Goal: Book appointment/travel/reservation

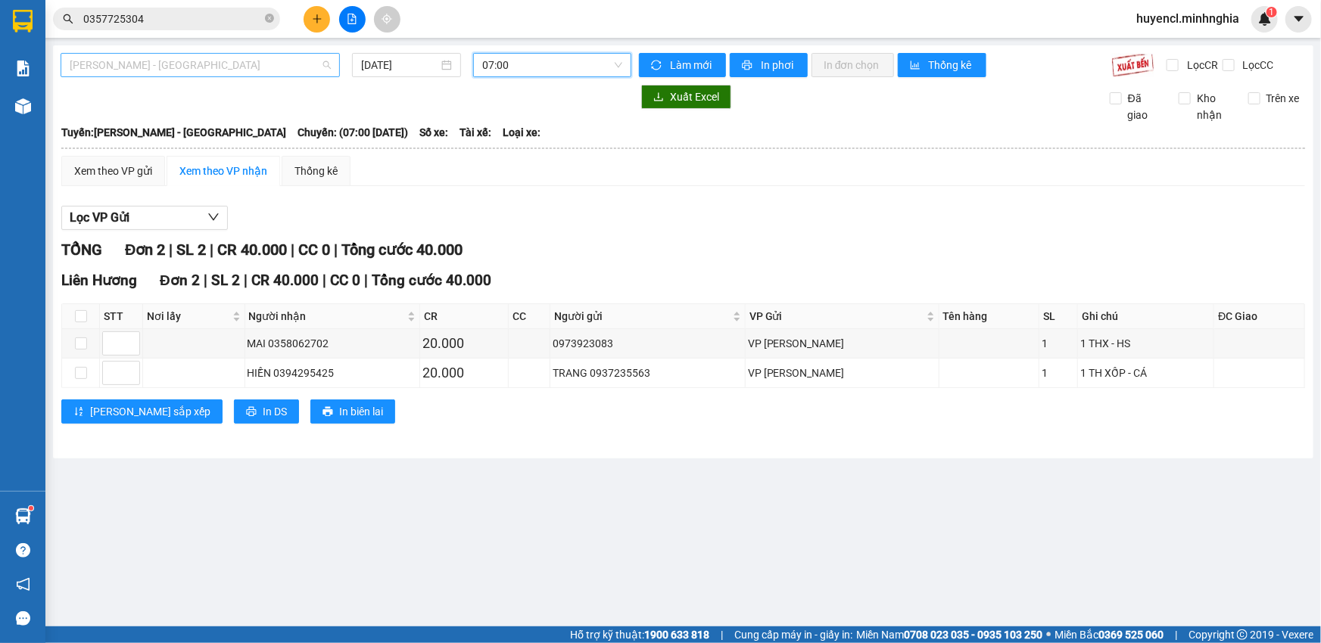
click at [247, 63] on span "[PERSON_NAME] - [GEOGRAPHIC_DATA]" at bounding box center [200, 65] width 261 height 23
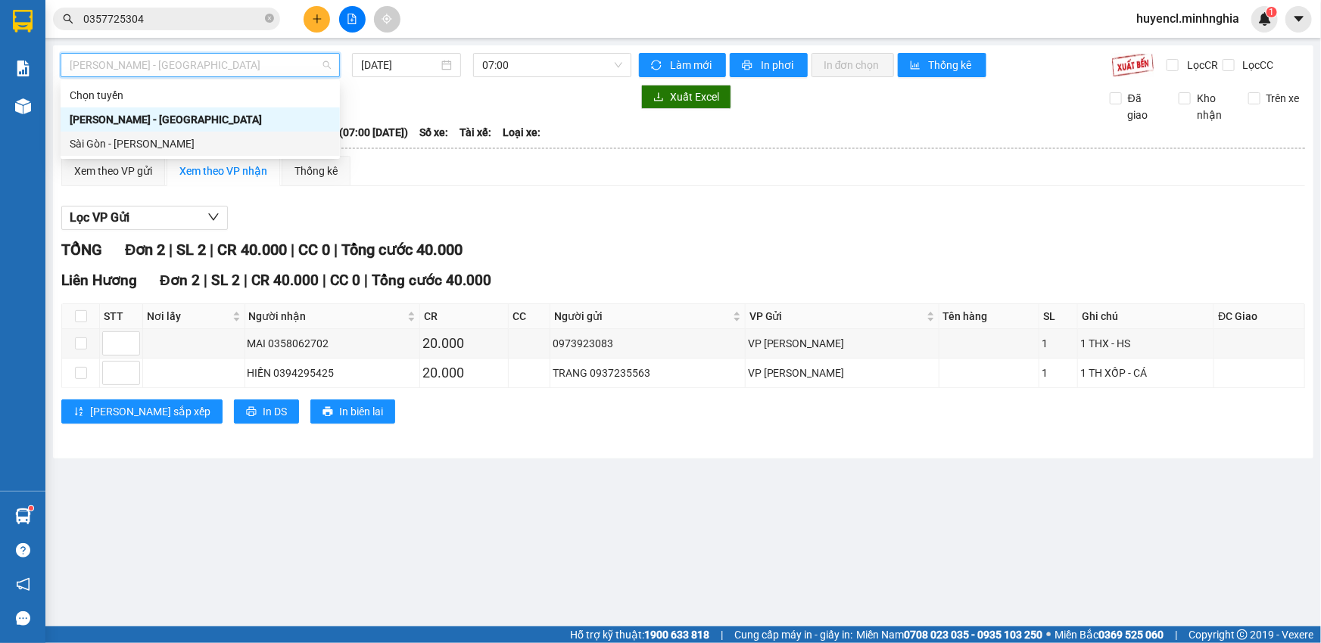
click at [151, 144] on div "Sài Gòn - [PERSON_NAME]" at bounding box center [200, 143] width 261 height 17
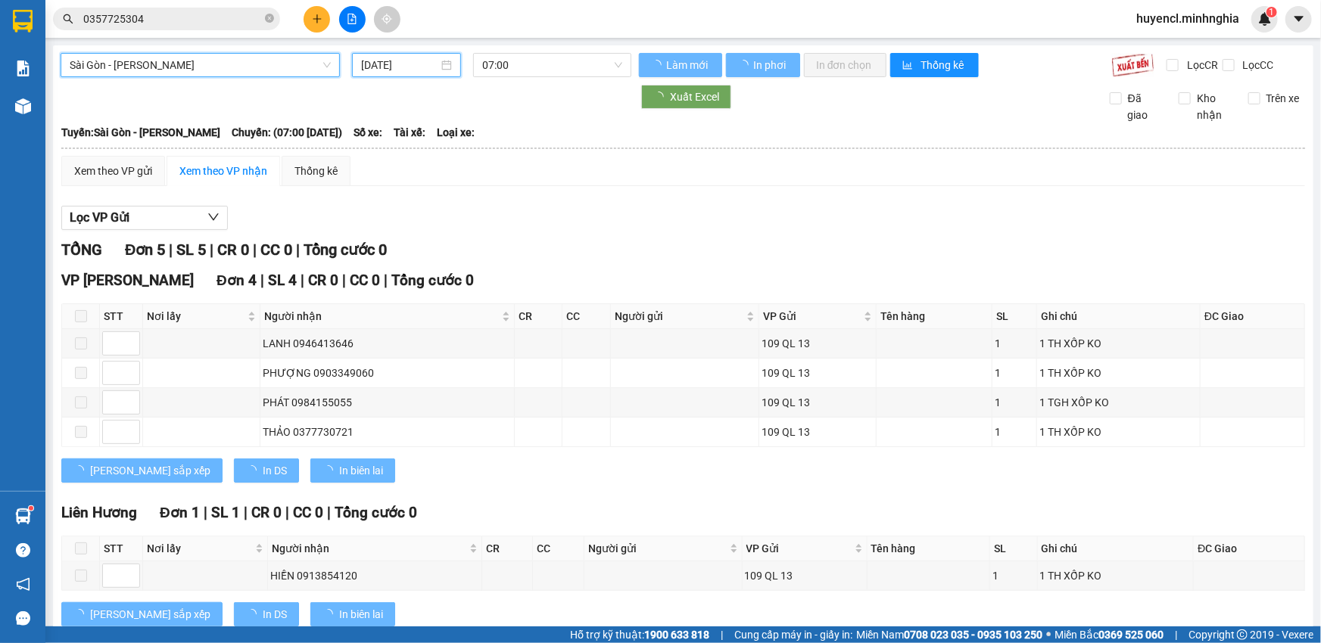
click at [419, 65] on input "[DATE]" at bounding box center [399, 65] width 77 height 17
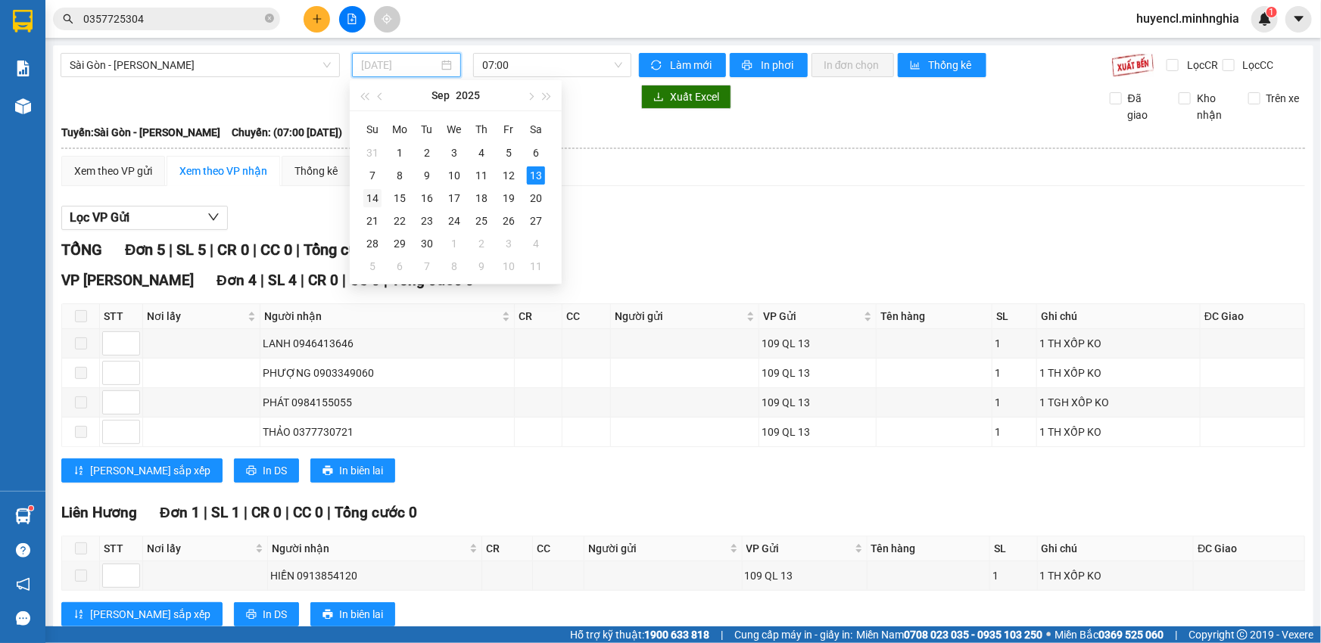
click at [373, 197] on div "14" at bounding box center [372, 198] width 18 height 18
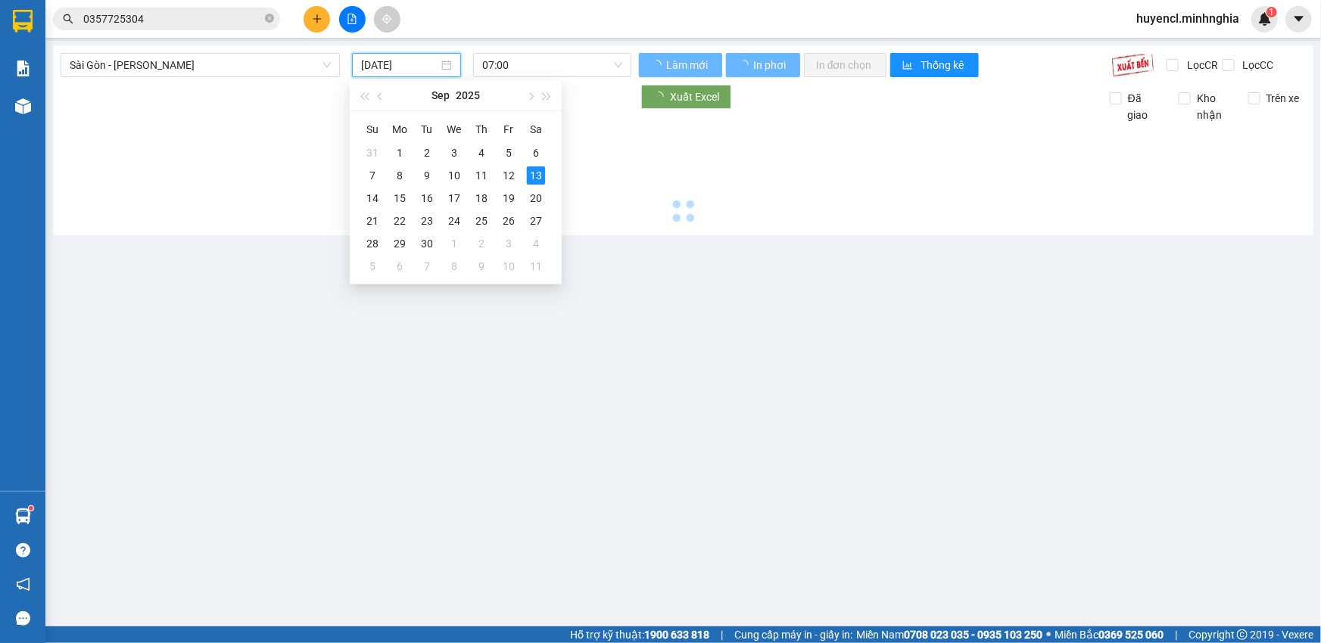
type input "[DATE]"
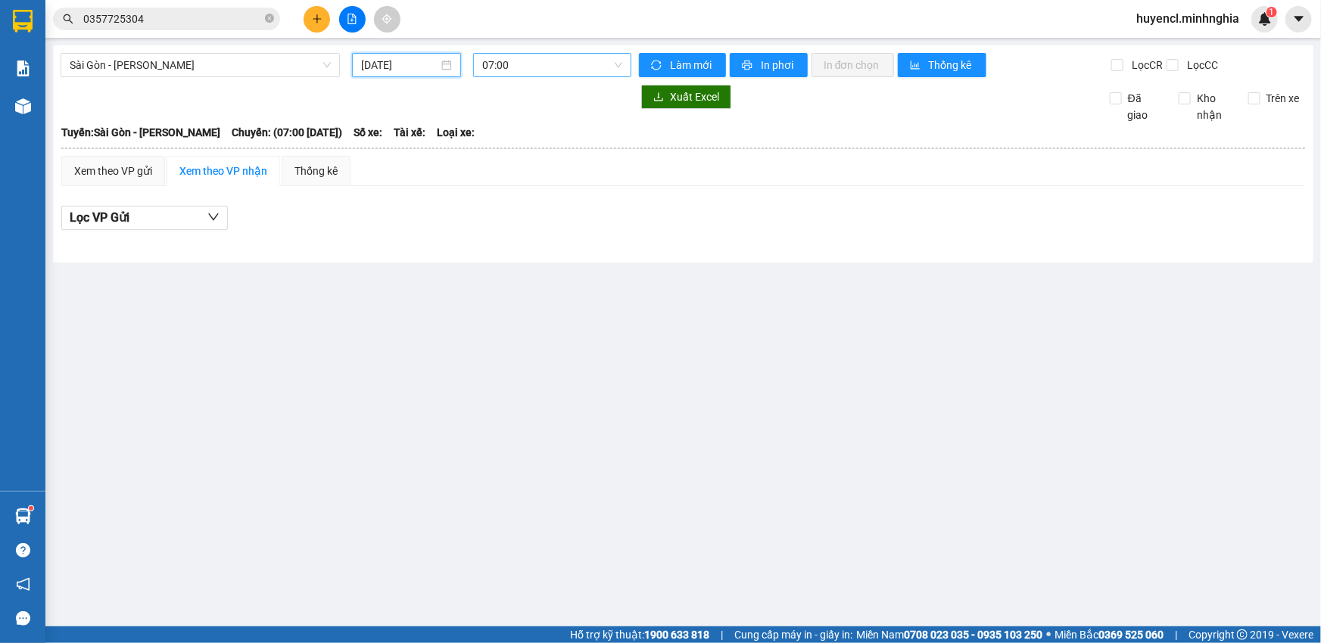
click at [588, 68] on span "07:00" at bounding box center [552, 65] width 140 height 23
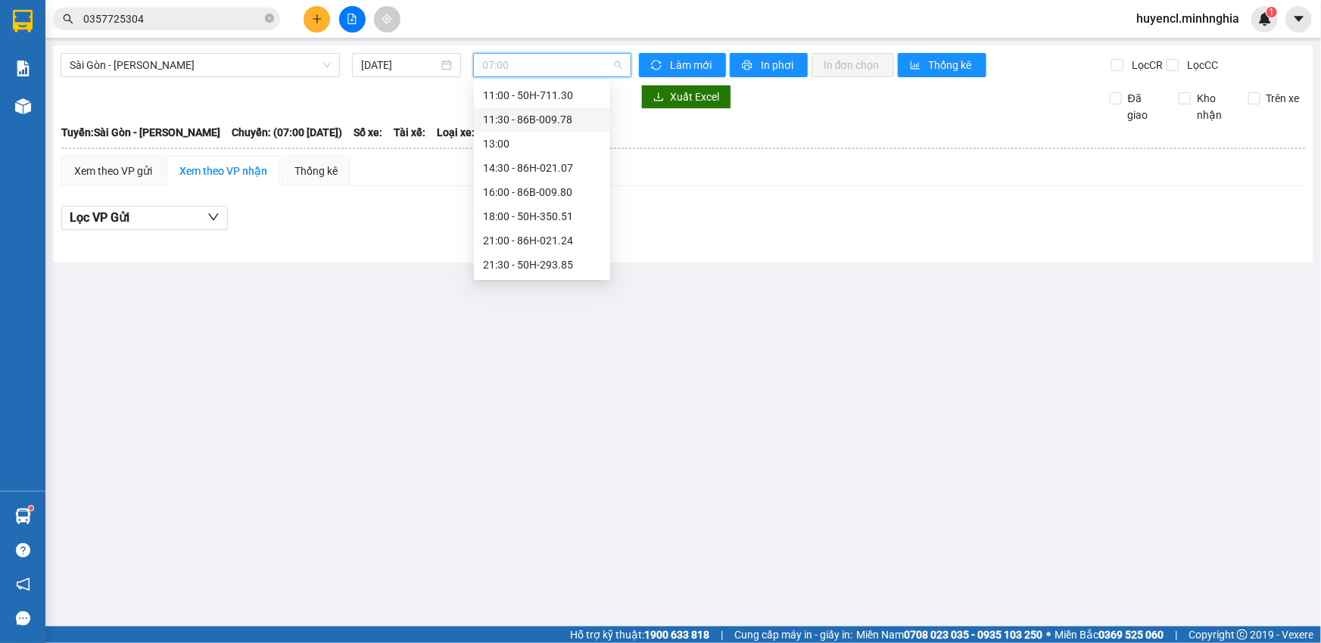
scroll to position [145, 0]
click at [285, 68] on span "Sài Gòn - [PERSON_NAME]" at bounding box center [200, 65] width 261 height 23
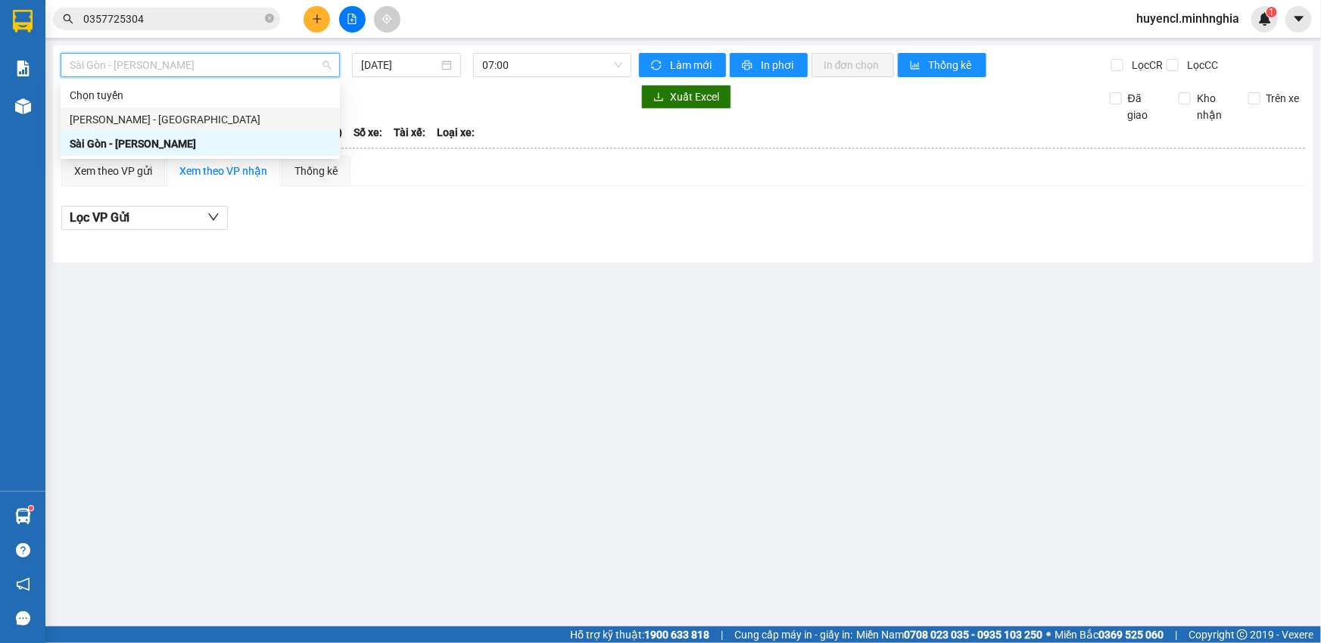
click at [173, 123] on div "[PERSON_NAME] - [GEOGRAPHIC_DATA]" at bounding box center [200, 119] width 261 height 17
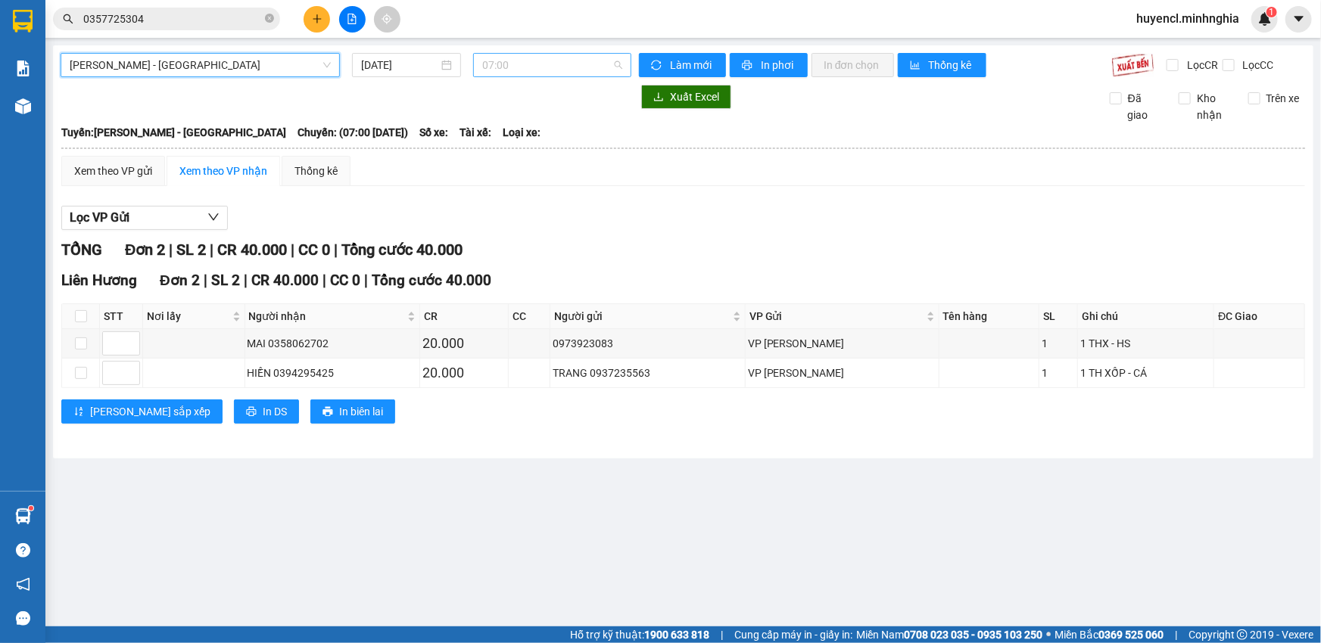
scroll to position [23, 0]
click at [597, 64] on span "07:00" at bounding box center [552, 65] width 140 height 23
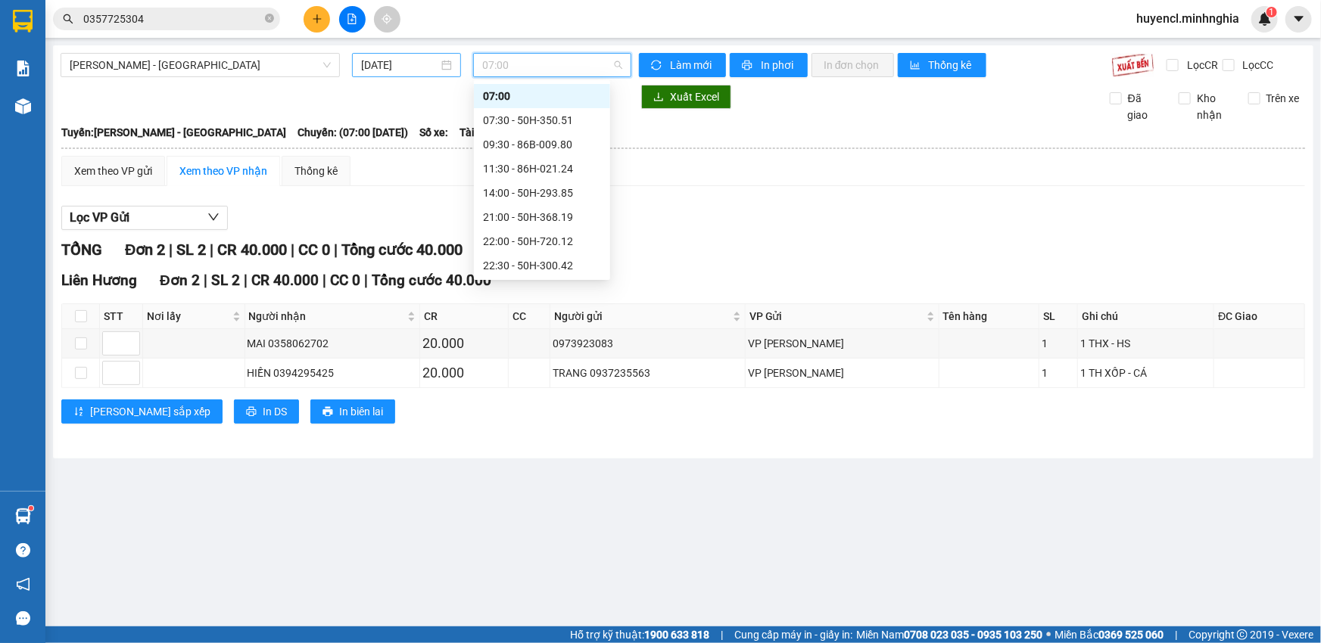
click at [420, 66] on input "[DATE]" at bounding box center [399, 65] width 77 height 17
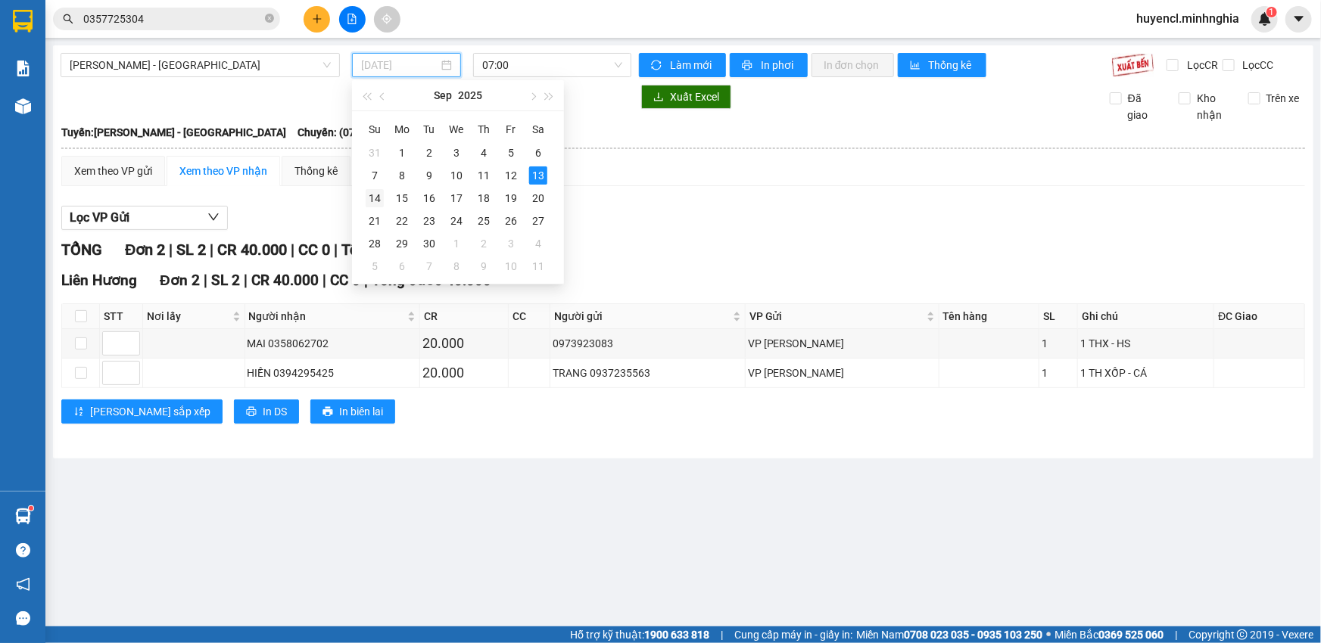
click at [378, 198] on div "14" at bounding box center [375, 198] width 18 height 18
type input "[DATE]"
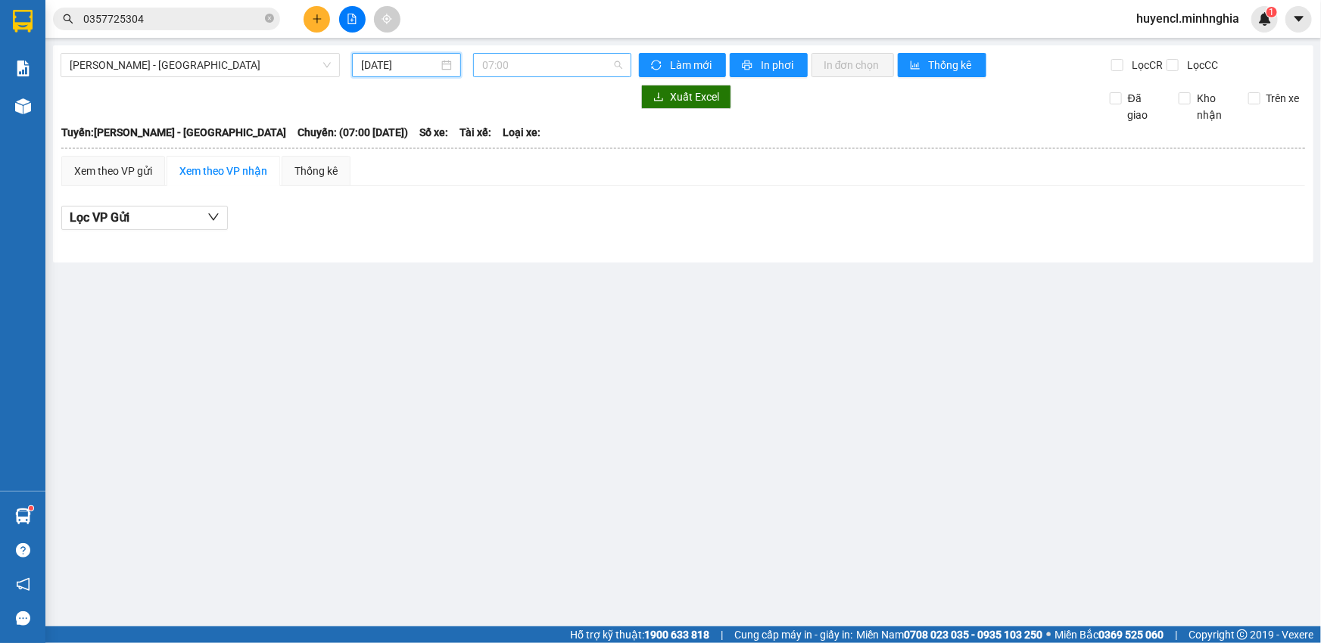
click at [558, 58] on span "07:00" at bounding box center [552, 65] width 140 height 23
click at [412, 62] on input "[DATE]" at bounding box center [399, 65] width 77 height 17
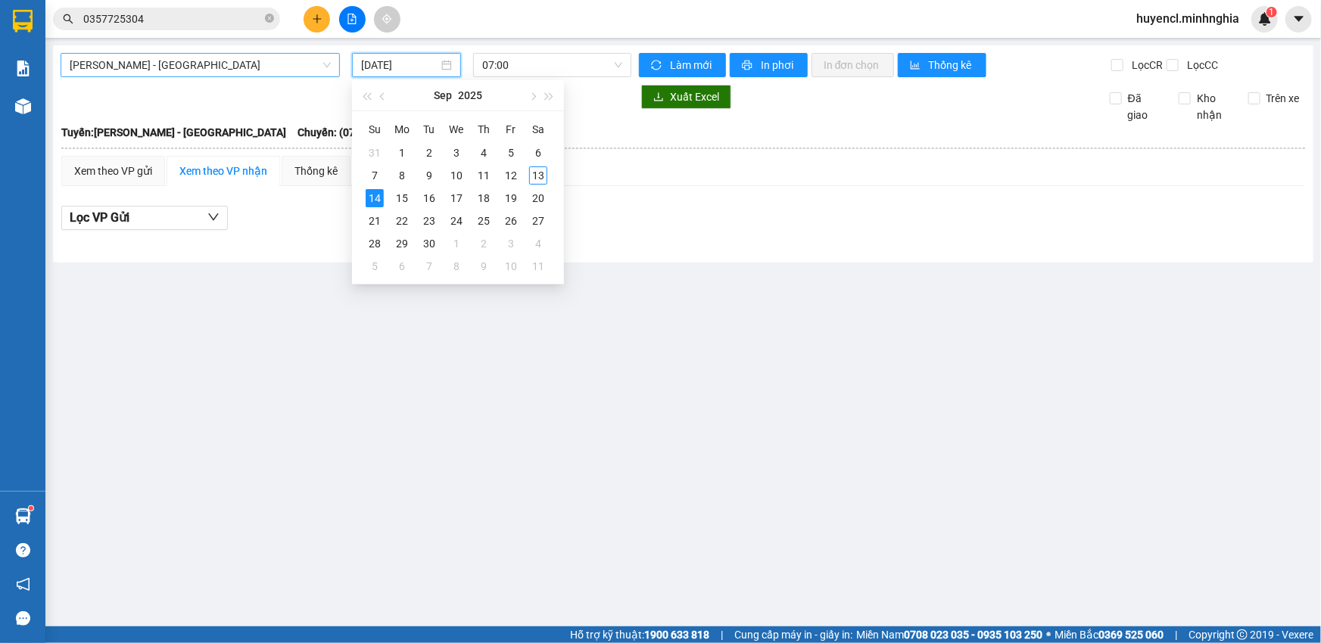
click at [250, 66] on span "[PERSON_NAME] - [GEOGRAPHIC_DATA]" at bounding box center [200, 65] width 261 height 23
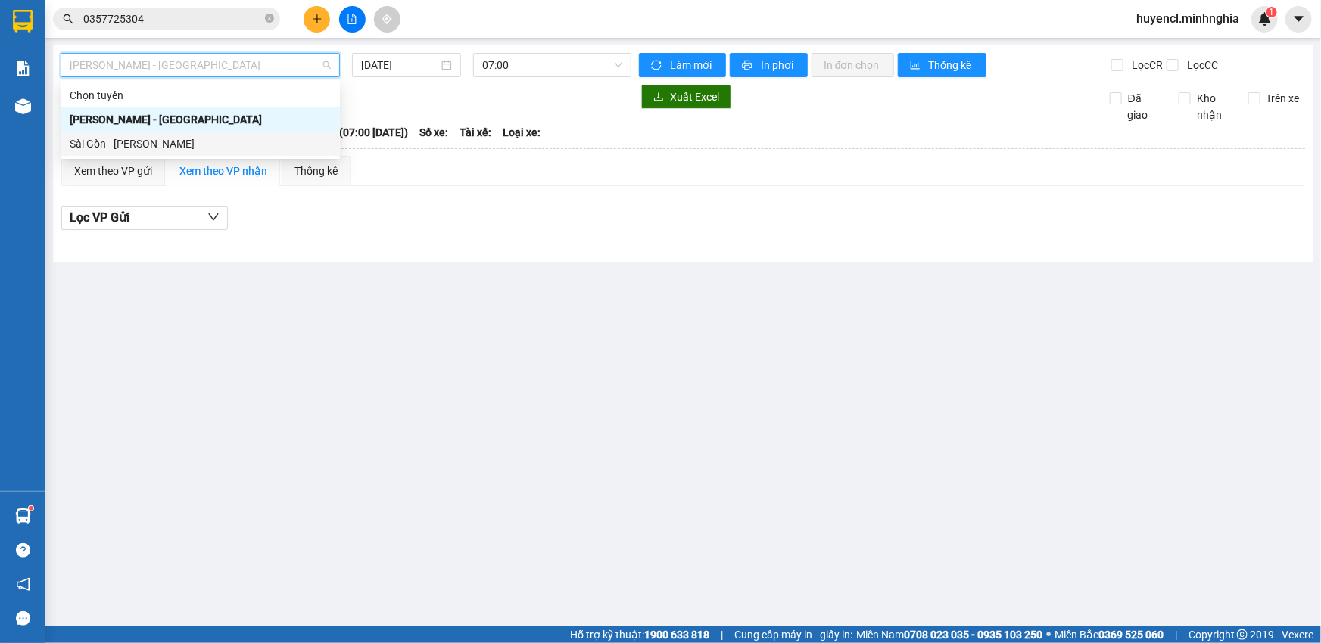
click at [180, 148] on div "Sài Gòn - [PERSON_NAME]" at bounding box center [200, 143] width 261 height 17
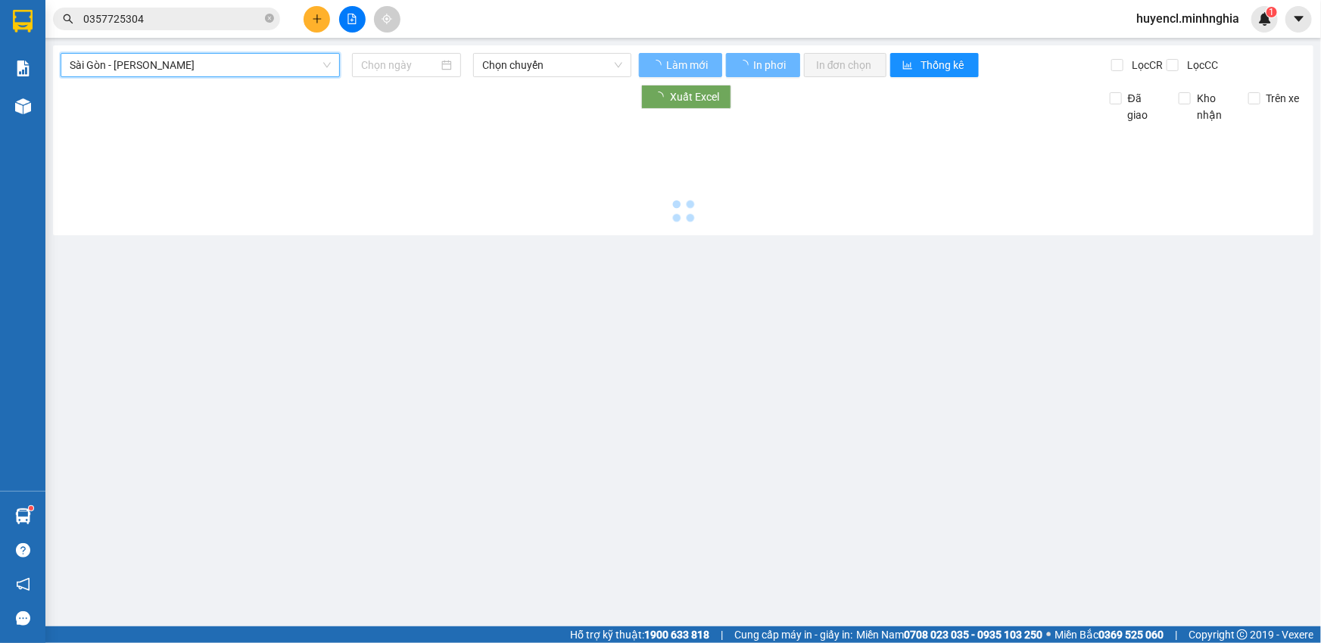
type input "[DATE]"
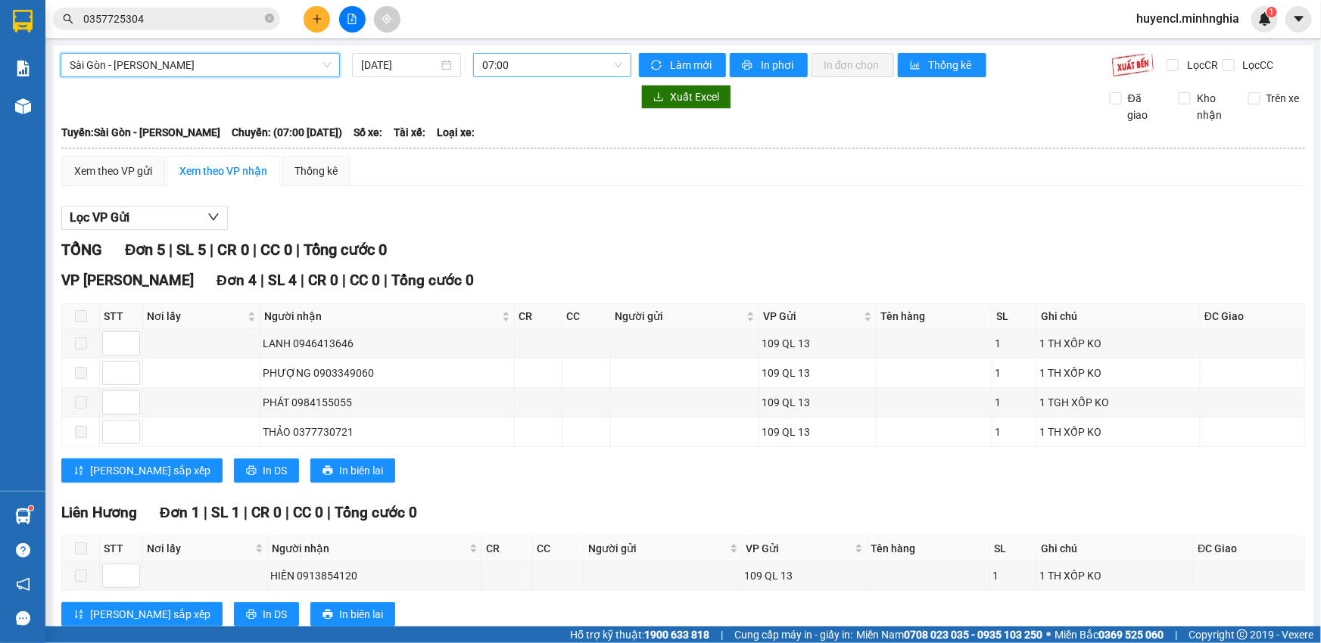
click at [591, 68] on span "07:00" at bounding box center [552, 65] width 140 height 23
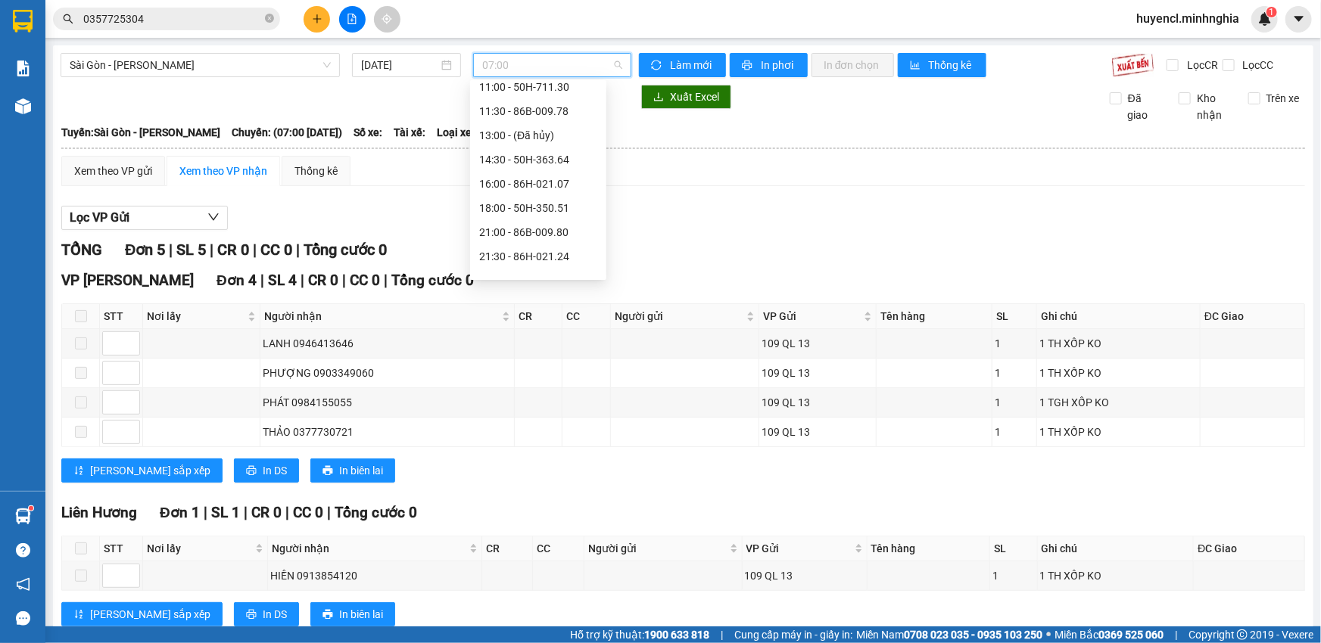
scroll to position [137, 0]
click at [579, 169] on div "16:00 - 86H-021.07" at bounding box center [538, 176] width 118 height 17
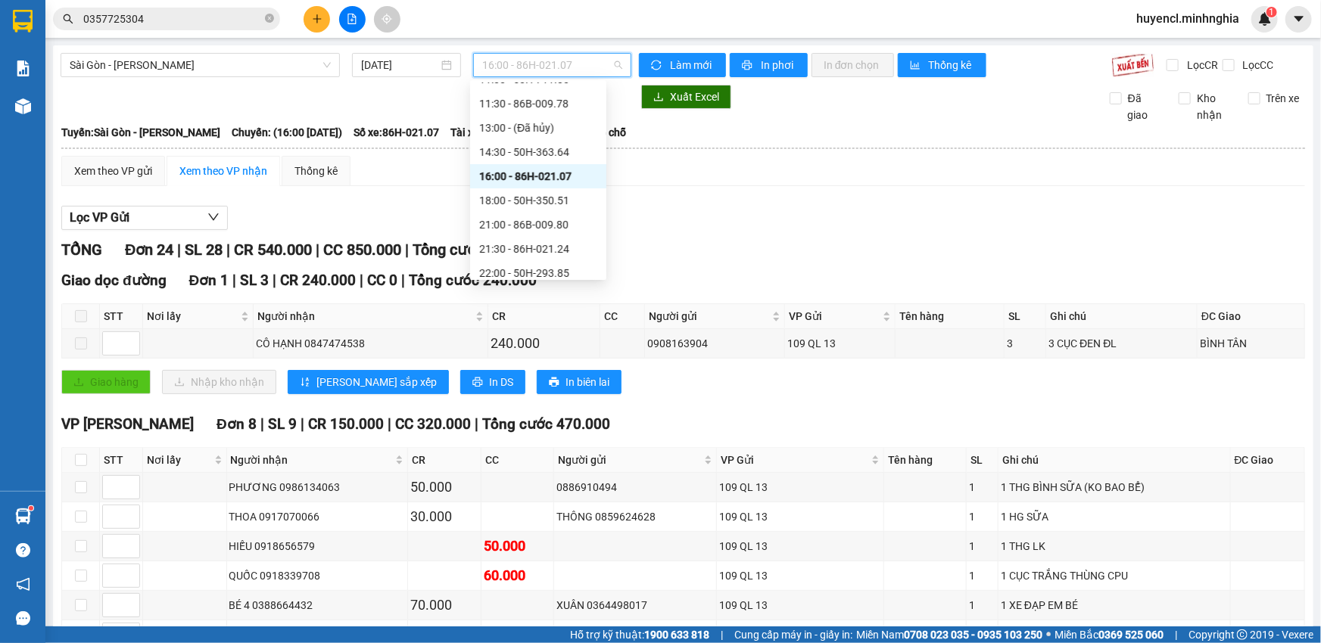
click at [546, 64] on span "16:00 - 86H-021.07" at bounding box center [552, 65] width 140 height 23
click at [583, 205] on div "18:00 - 50H-350.51" at bounding box center [538, 200] width 118 height 17
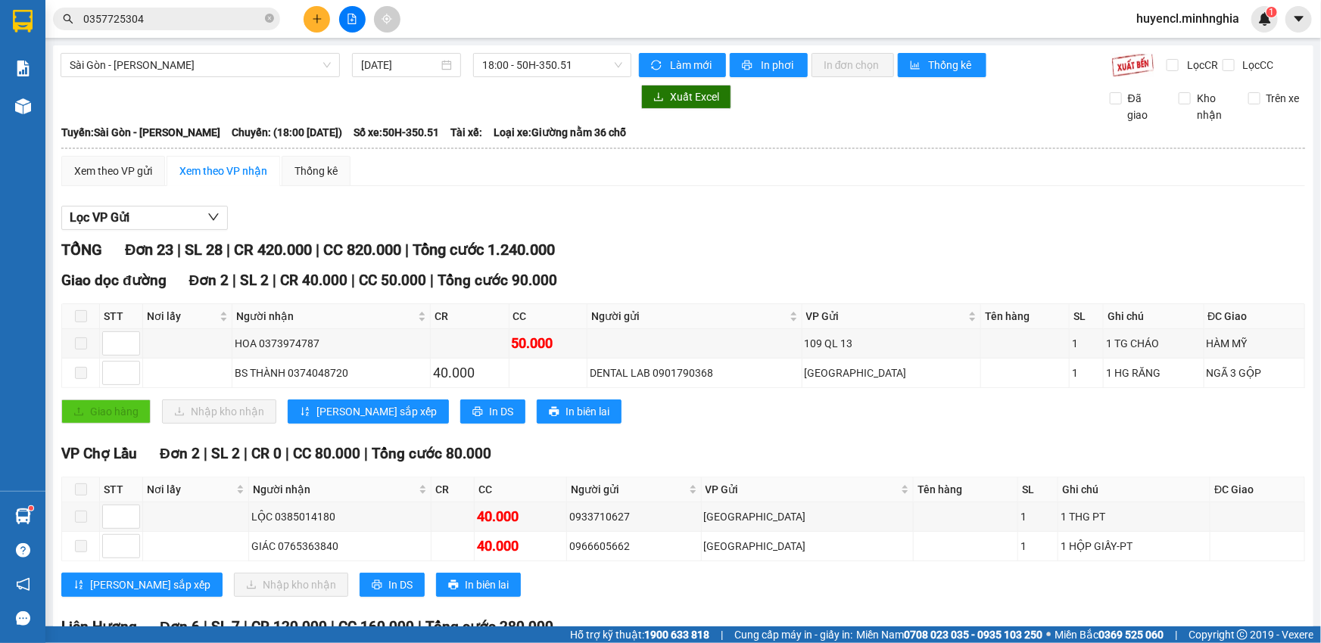
click at [528, 73] on span "18:00 - 50H-350.51" at bounding box center [552, 65] width 140 height 23
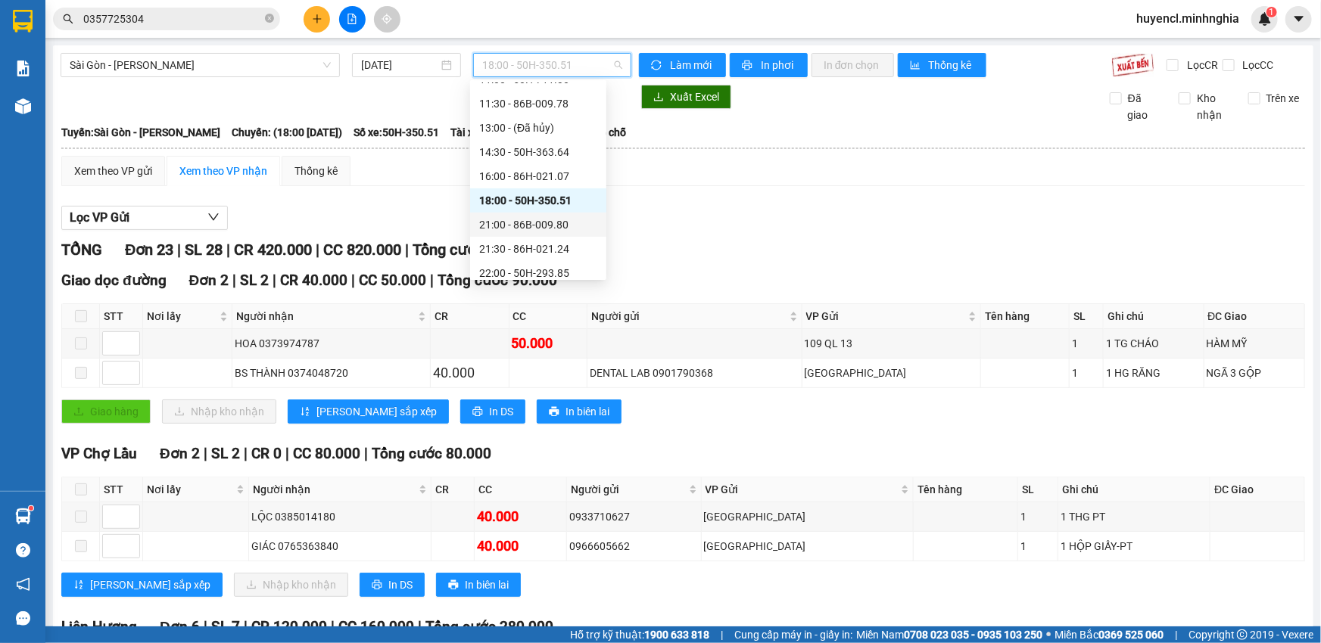
click at [562, 216] on div "21:00 - 86B-009.80" at bounding box center [538, 224] width 118 height 17
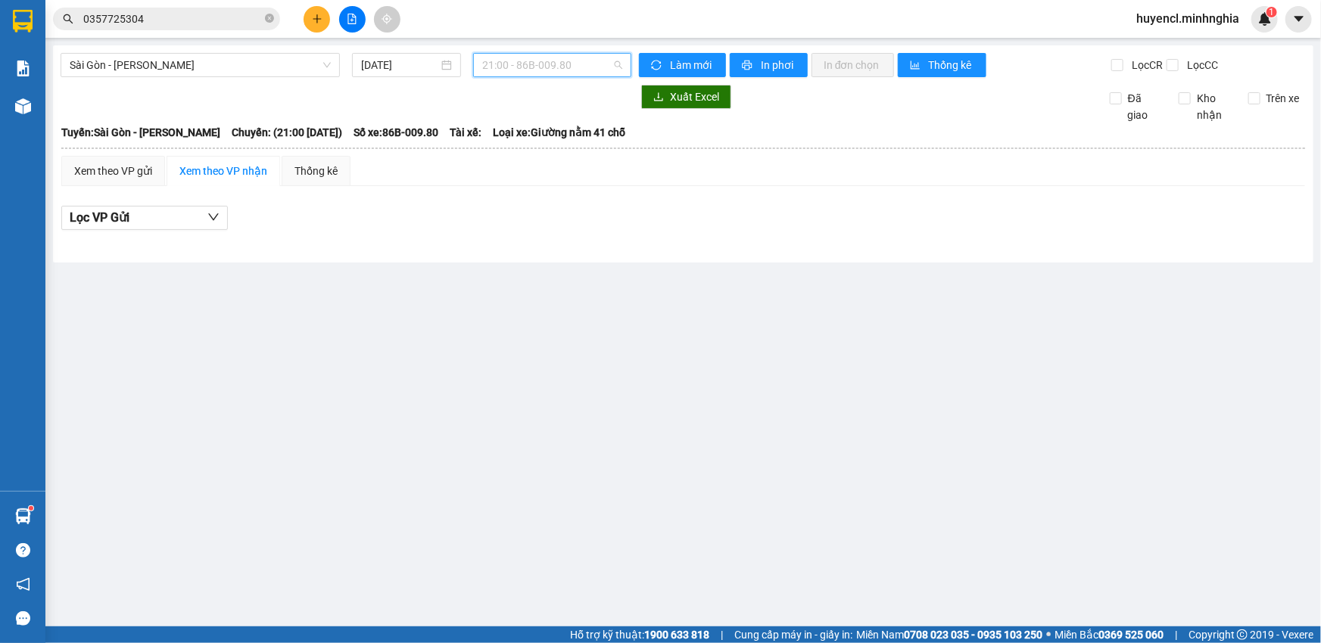
click at [513, 68] on span "21:00 - 86B-009.80" at bounding box center [552, 65] width 140 height 23
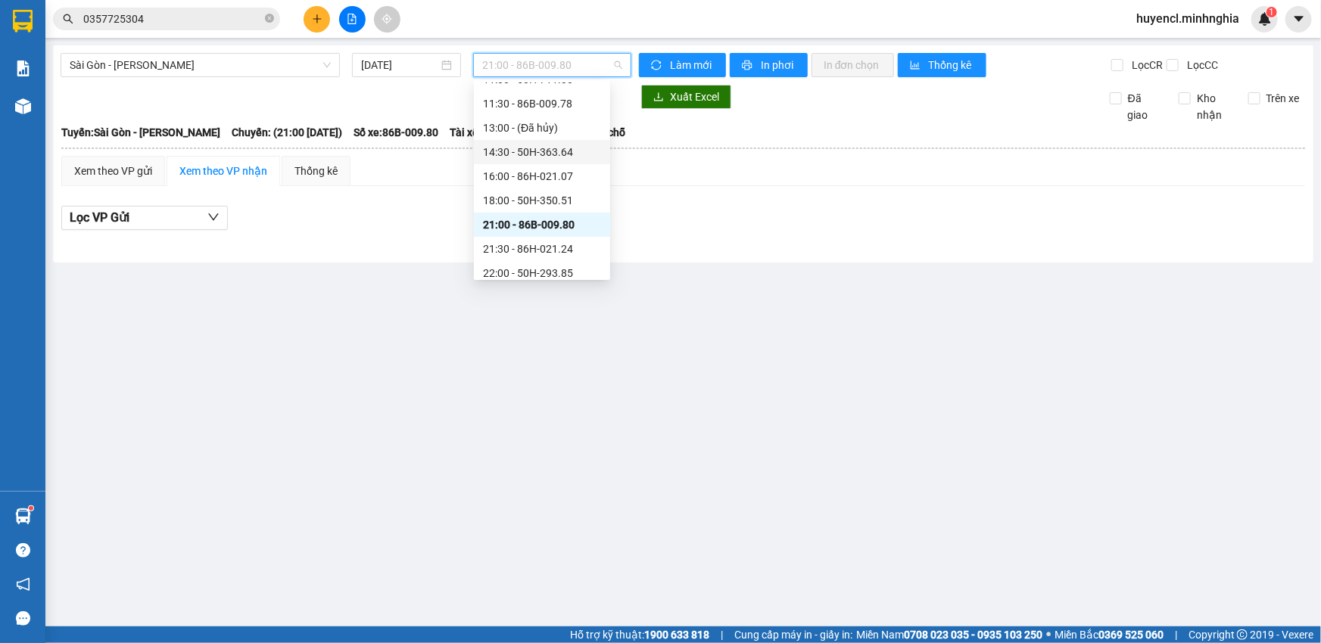
click at [555, 154] on div "14:30 - 50H-363.64" at bounding box center [542, 152] width 118 height 17
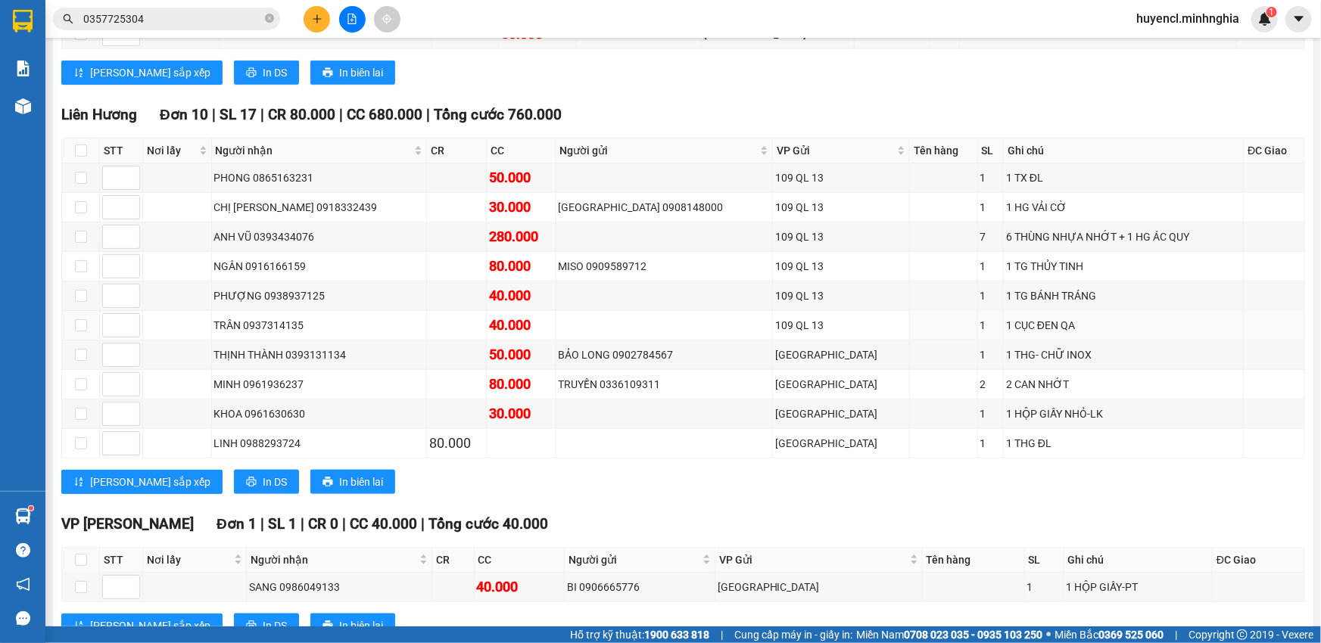
scroll to position [688, 0]
